Goal: Find specific page/section: Find specific page/section

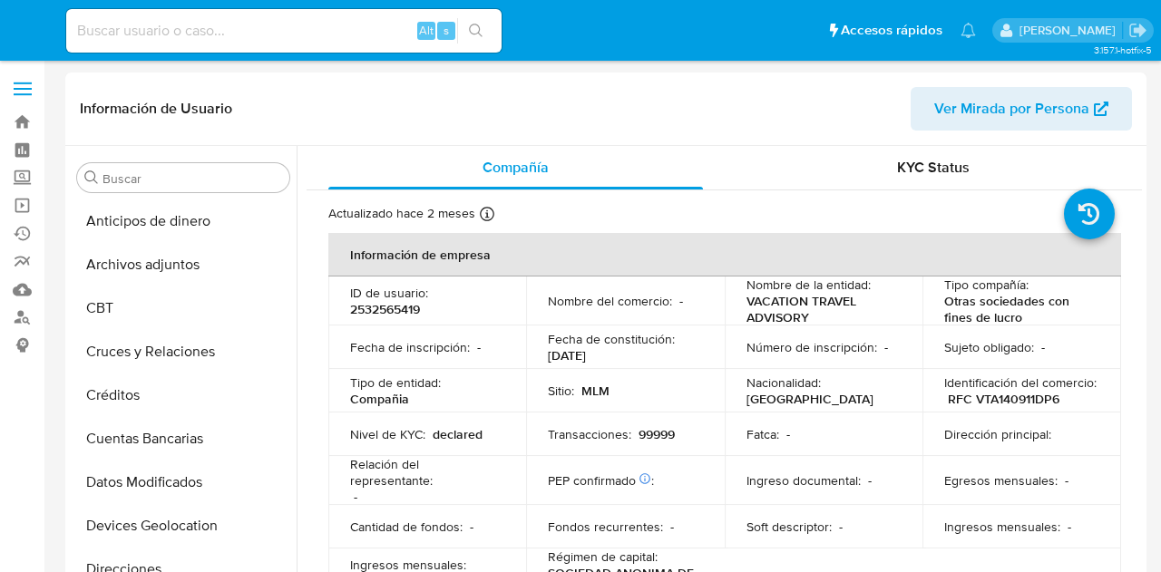
select select "10"
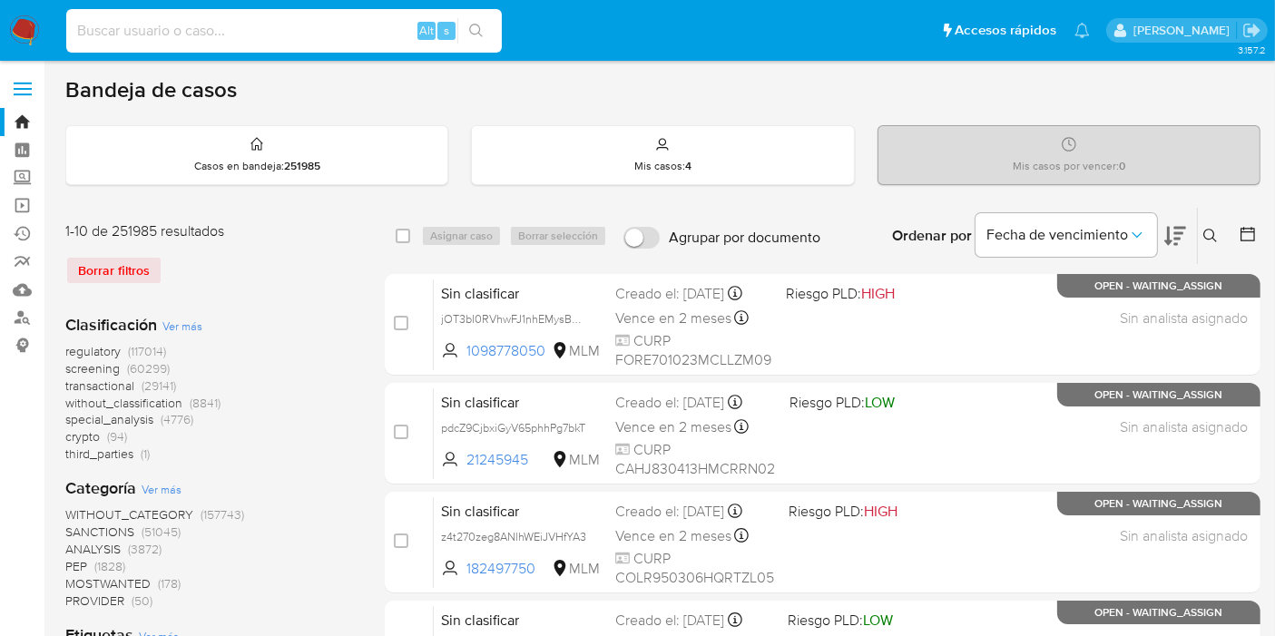
click at [244, 40] on input at bounding box center [283, 31] width 435 height 24
paste input "700904323"
type input "700904323"
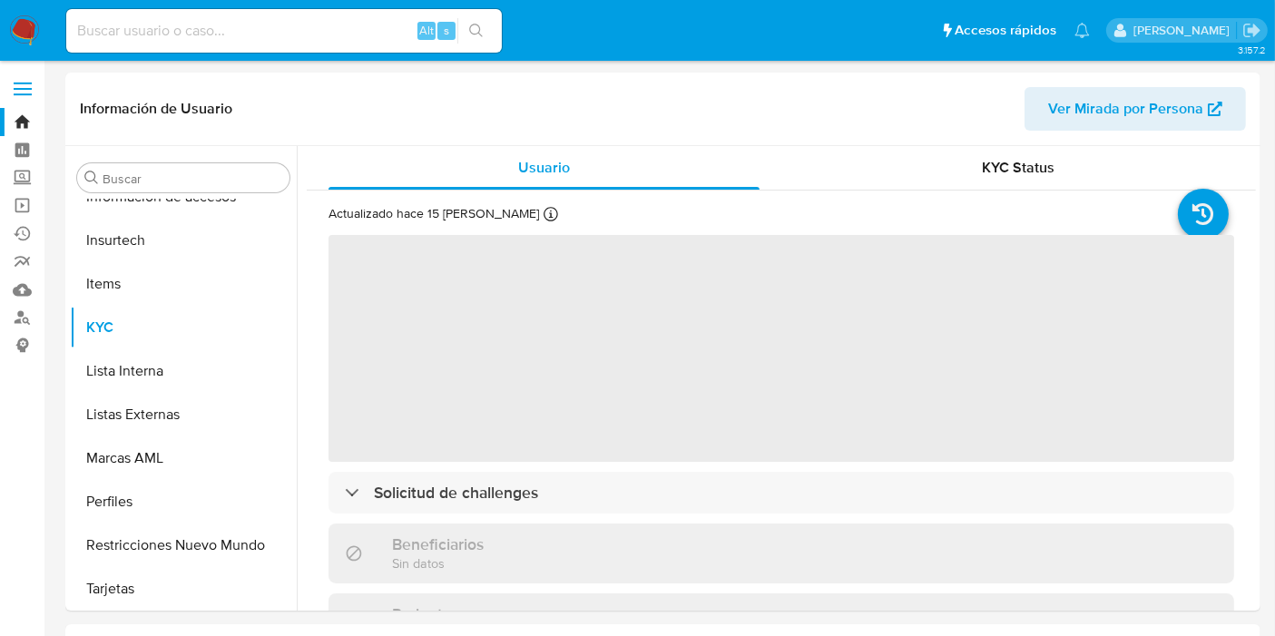
scroll to position [766, 0]
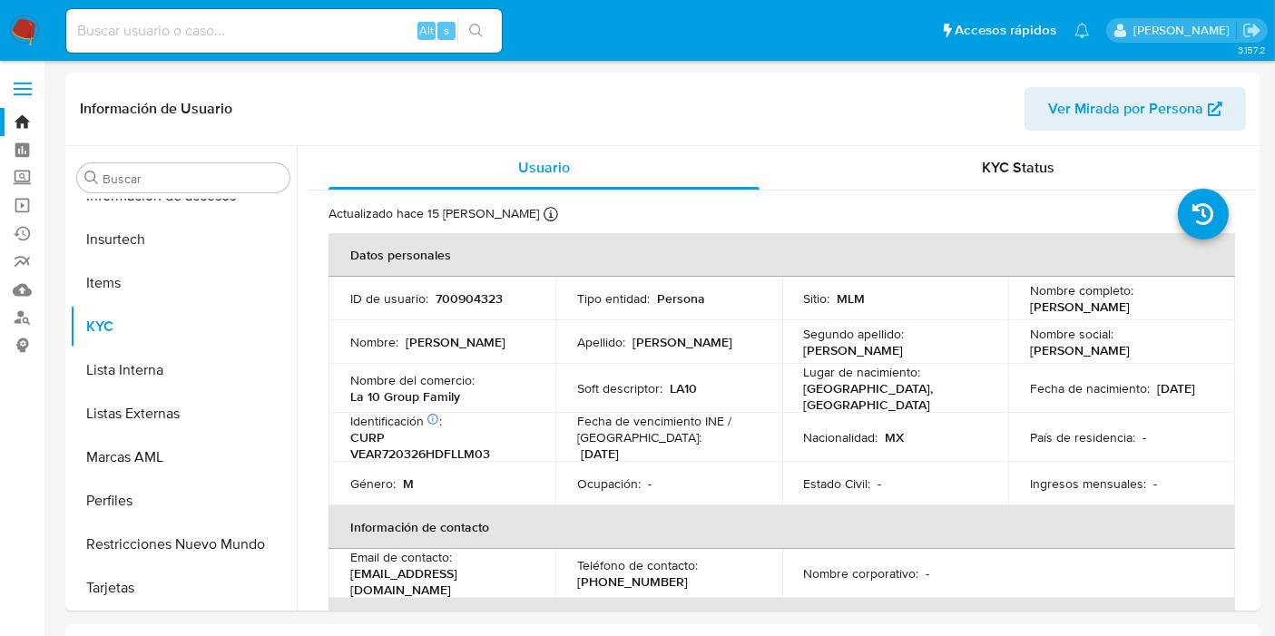
select select "10"
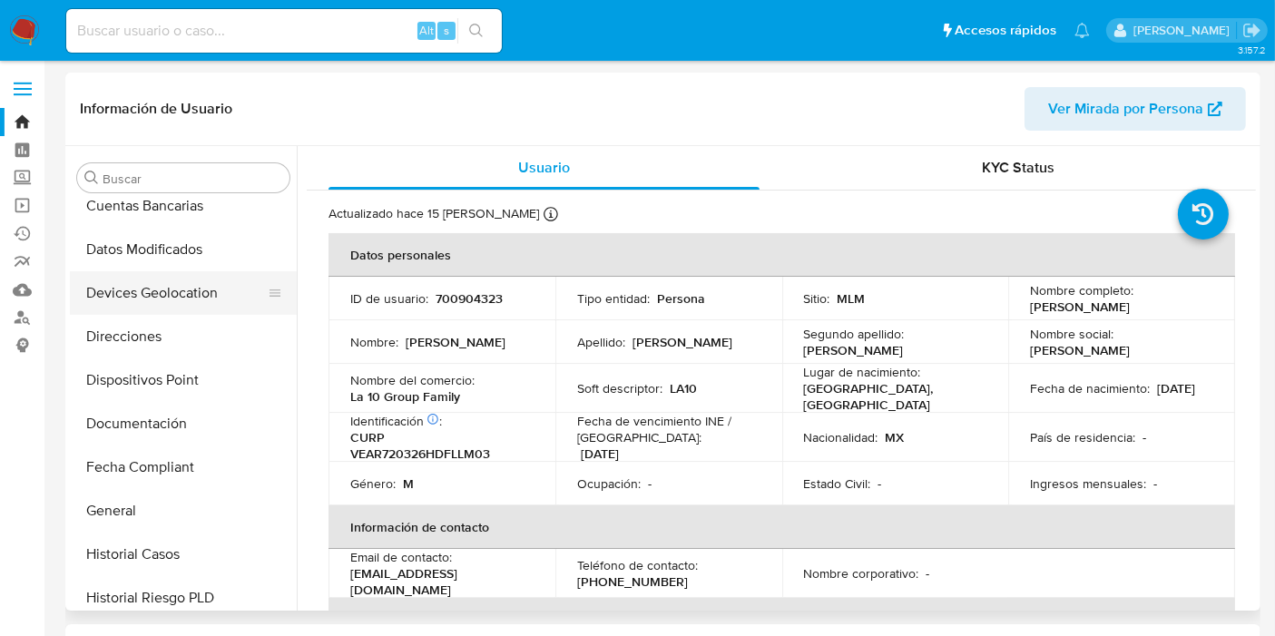
scroll to position [201, 0]
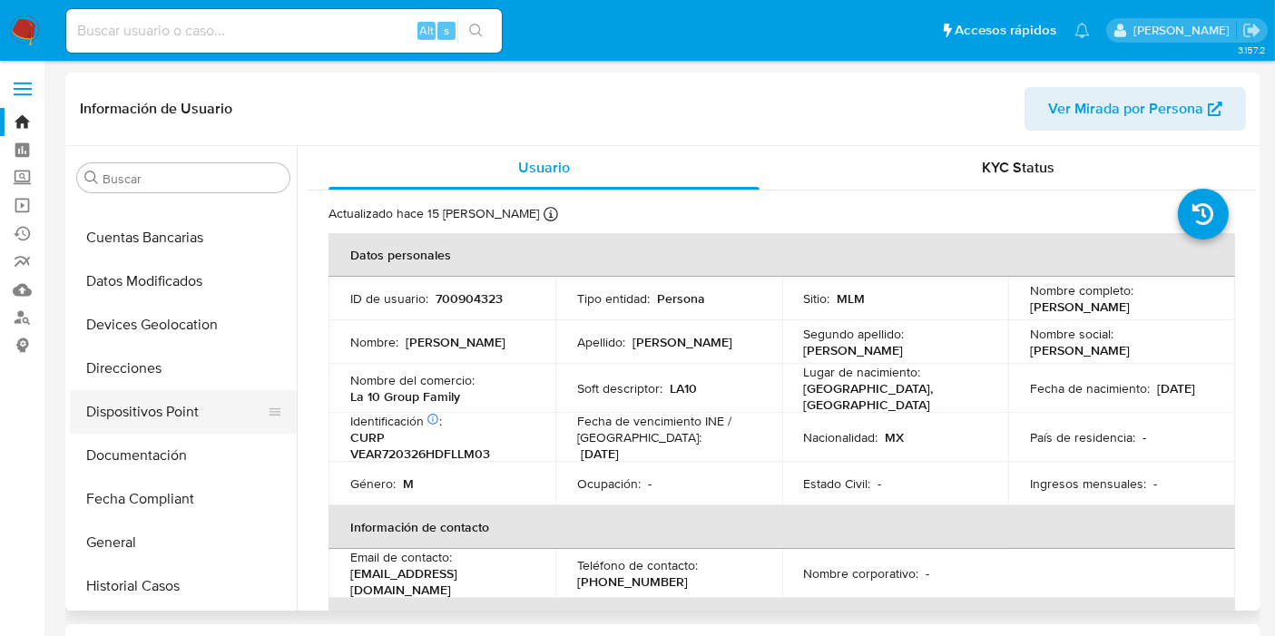
click at [163, 405] on button "Dispositivos Point" at bounding box center [176, 412] width 212 height 44
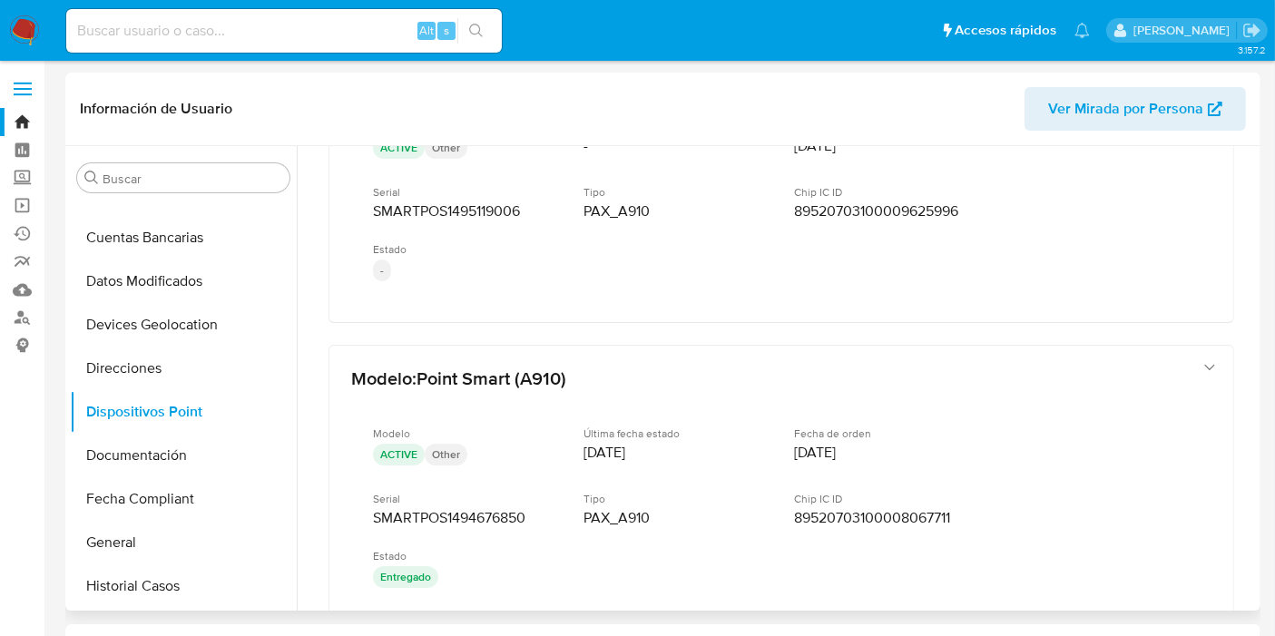
scroll to position [1171, 0]
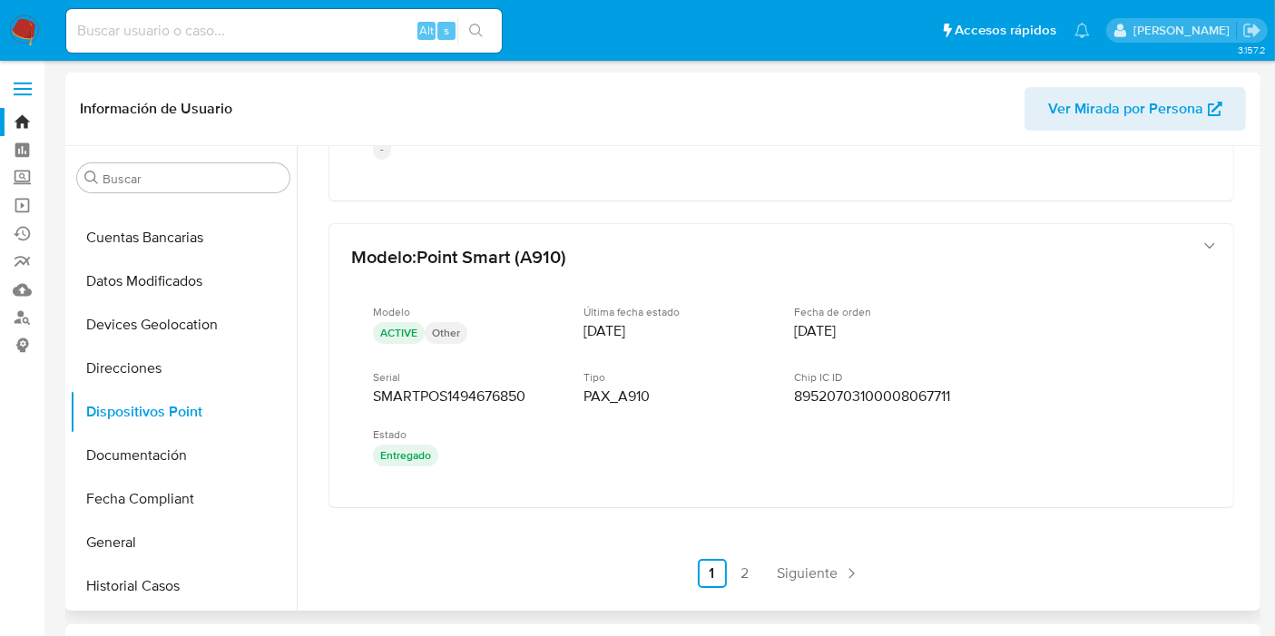
click at [745, 543] on nav "Anterior 1 2 Siguiente" at bounding box center [781, 559] width 171 height 58
click at [743, 560] on link "2" at bounding box center [744, 573] width 29 height 29
